Goal: Task Accomplishment & Management: Understand process/instructions

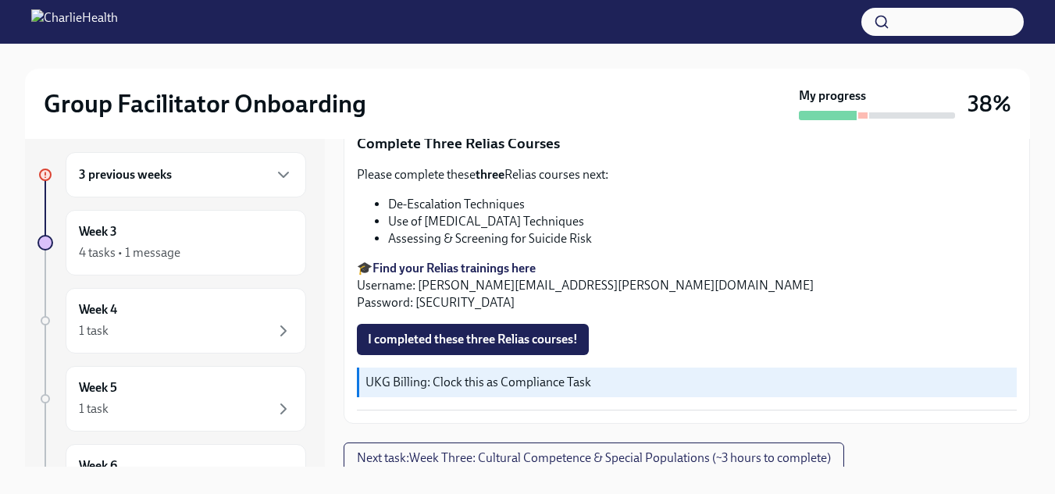
scroll to position [12, 0]
click at [525, 331] on span "I completed these three Relias courses!" at bounding box center [473, 339] width 210 height 16
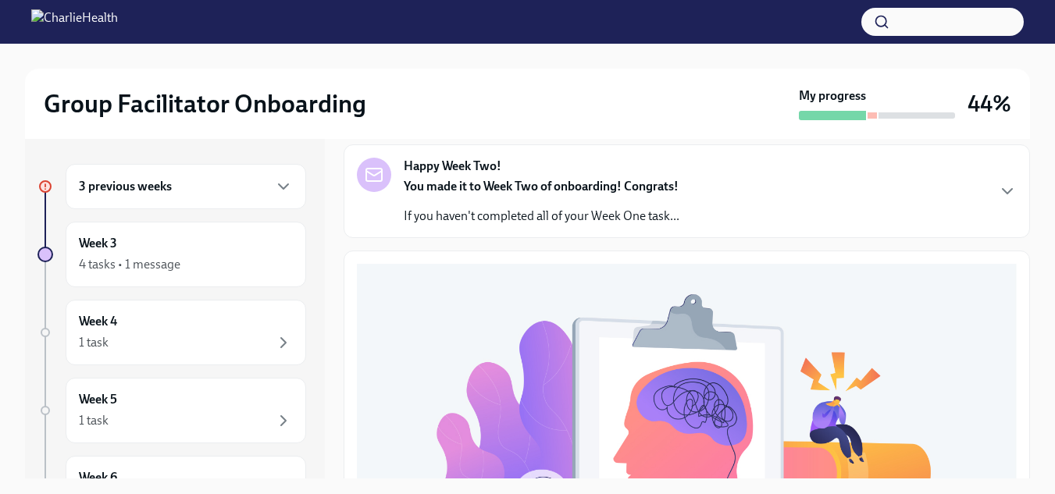
scroll to position [86, 0]
click at [998, 191] on icon "button" at bounding box center [1007, 192] width 19 height 19
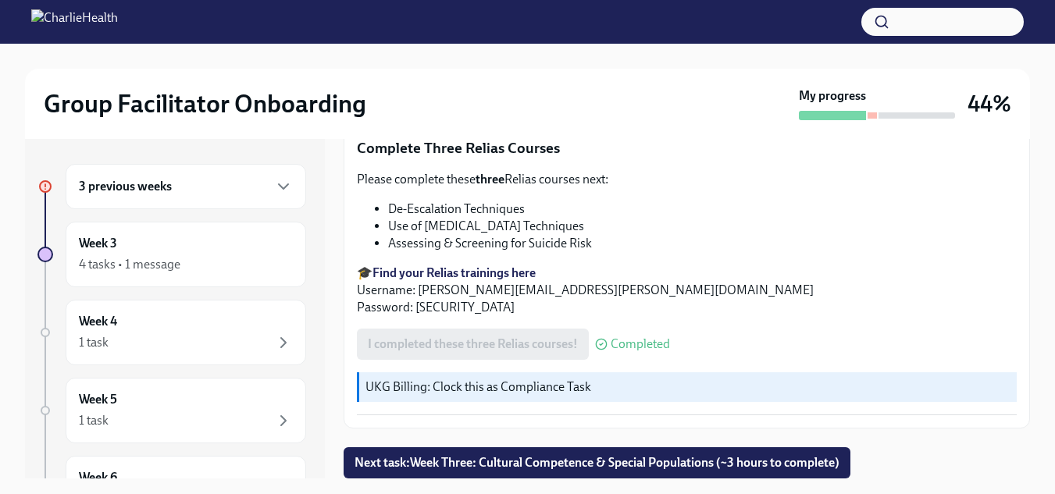
scroll to position [28, 0]
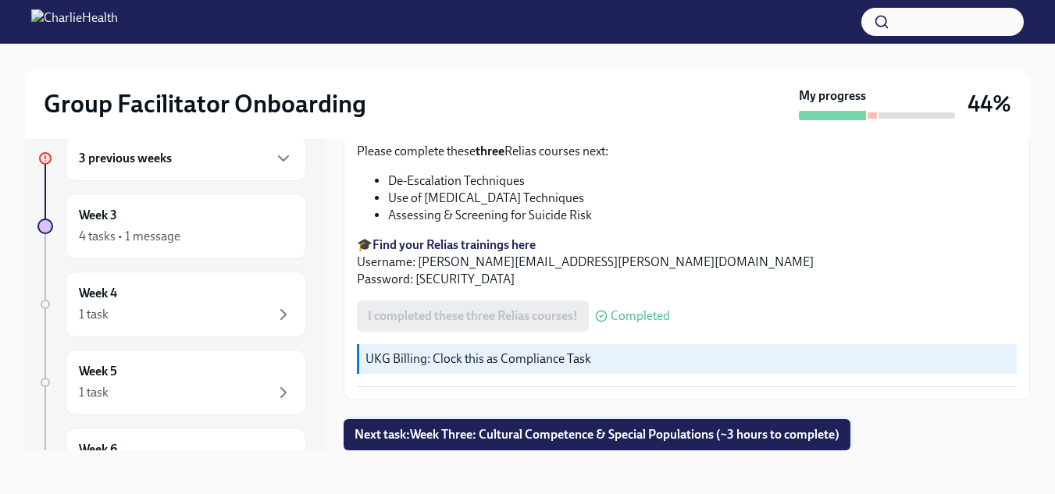
click at [586, 436] on span "Next task : Week Three: Cultural Competence & Special Populations (~3 hours to …" at bounding box center [596, 435] width 485 height 16
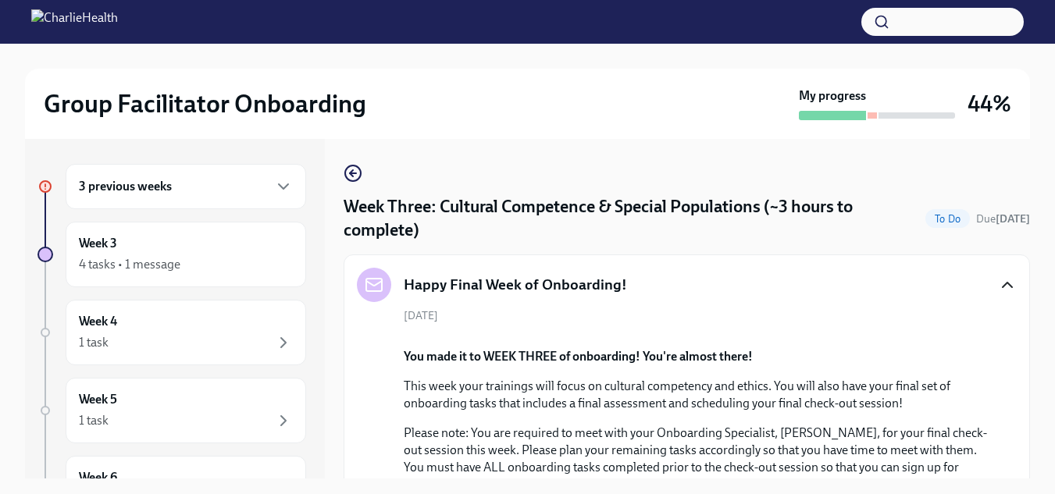
click at [244, 191] on div "3 previous weeks" at bounding box center [186, 186] width 214 height 19
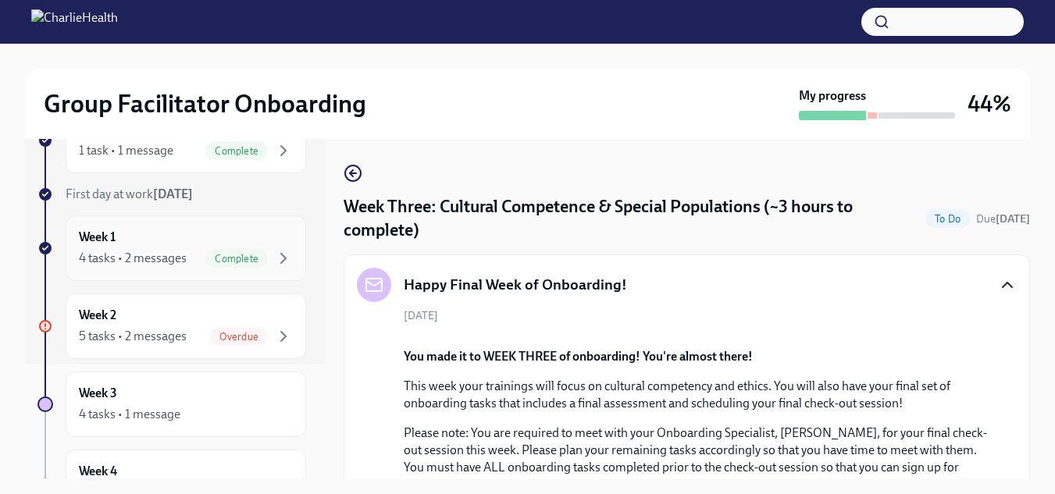
scroll to position [121, 0]
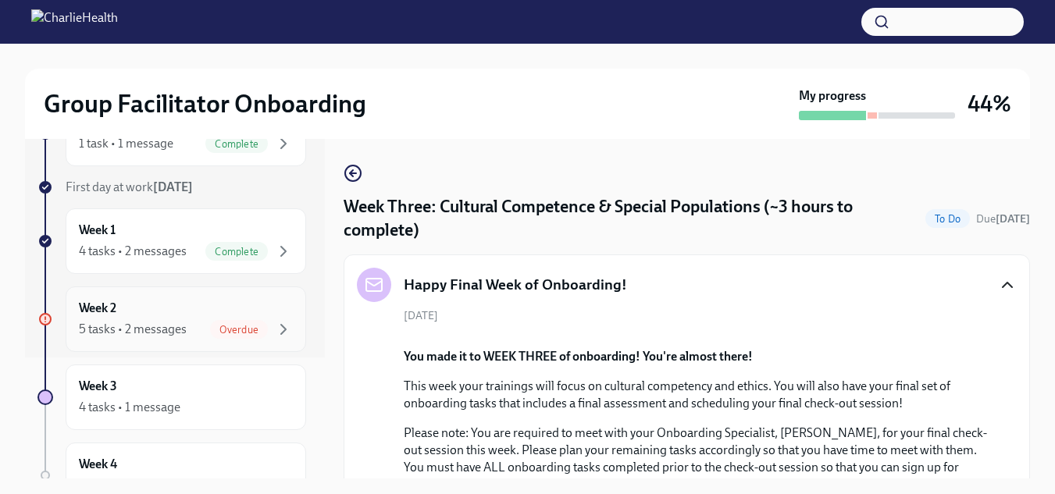
click at [186, 320] on div "5 tasks • 2 messages Overdue" at bounding box center [186, 329] width 214 height 19
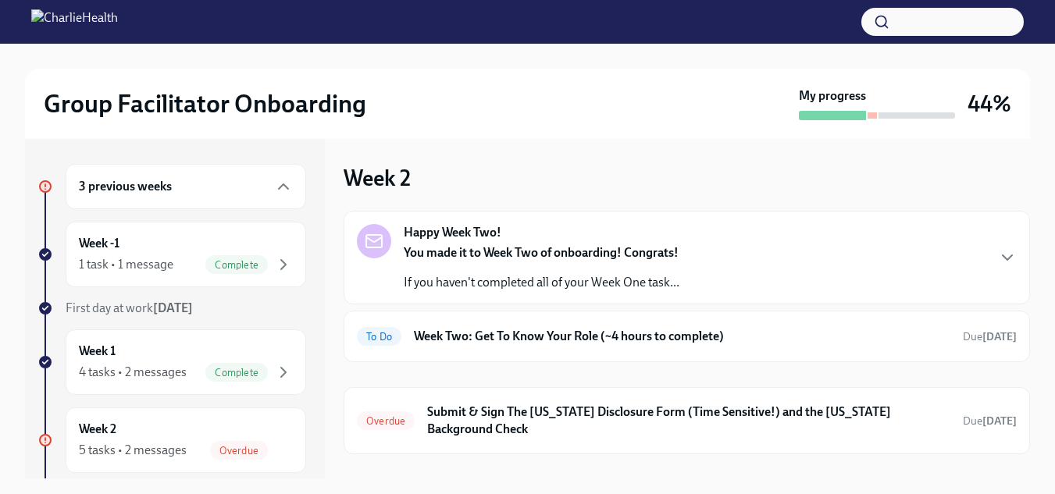
click at [893, 280] on div "Happy Week Two! You made it to Week Two of onboarding! Congrats! If you haven't…" at bounding box center [687, 257] width 660 height 67
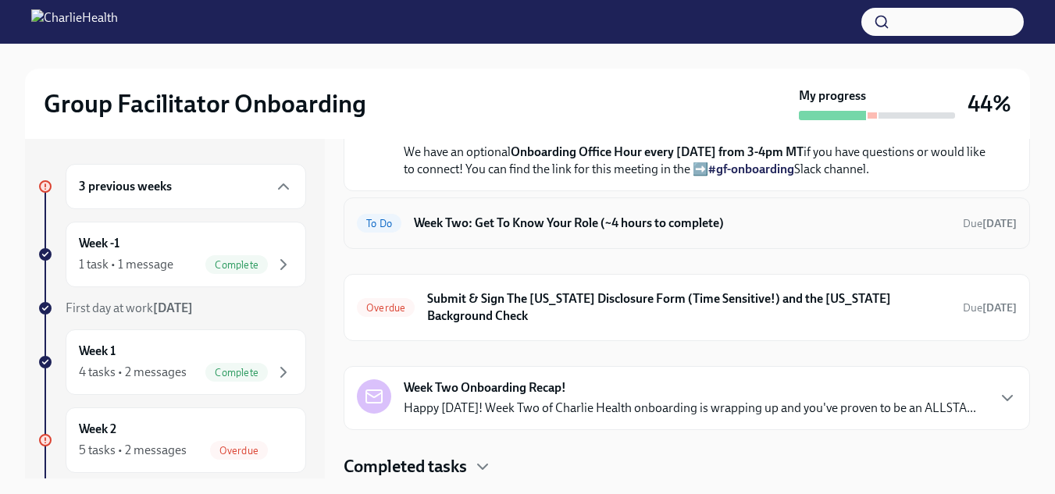
click at [758, 222] on h6 "Week Two: Get To Know Your Role (~4 hours to complete)" at bounding box center [682, 223] width 536 height 17
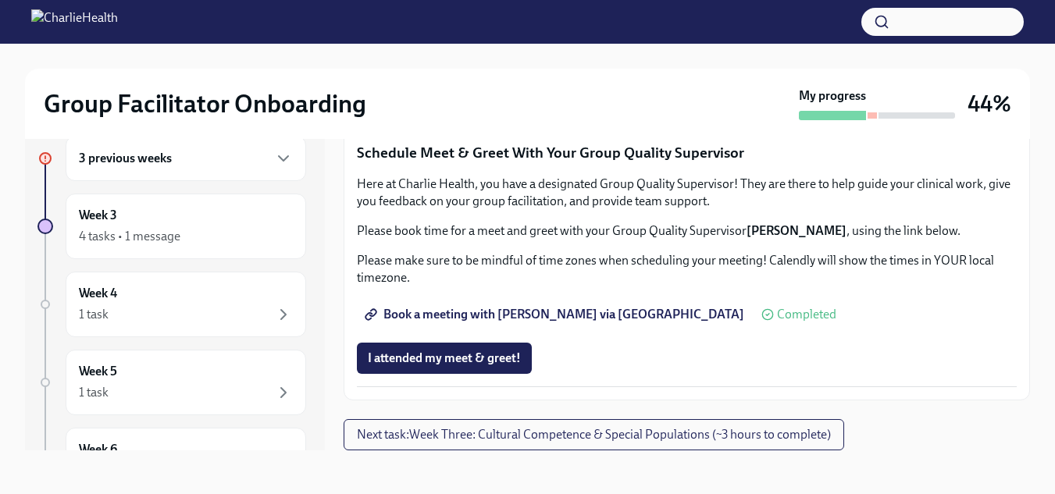
scroll to position [1280, 0]
click at [463, 22] on span "Group Observation Instructions" at bounding box center [461, 14] width 187 height 16
